Goal: Check status: Check status

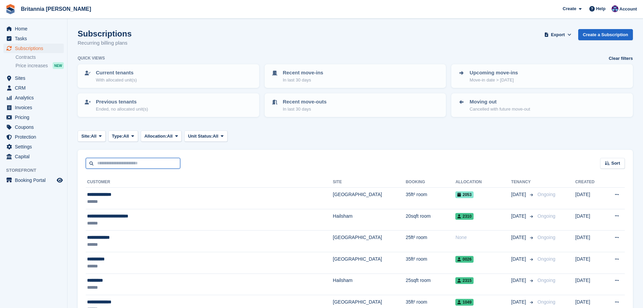
click at [105, 162] on input "text" at bounding box center [133, 163] width 95 height 11
type input "********"
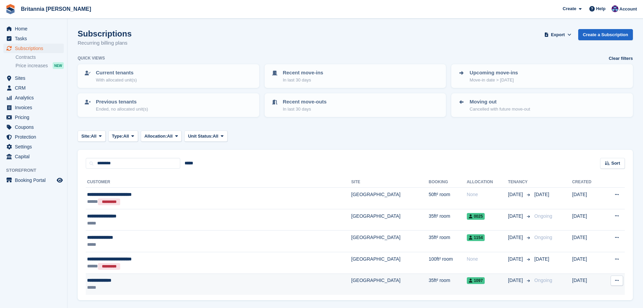
click at [126, 285] on div "*****" at bounding box center [170, 287] width 167 height 7
